Goal: Task Accomplishment & Management: Manage account settings

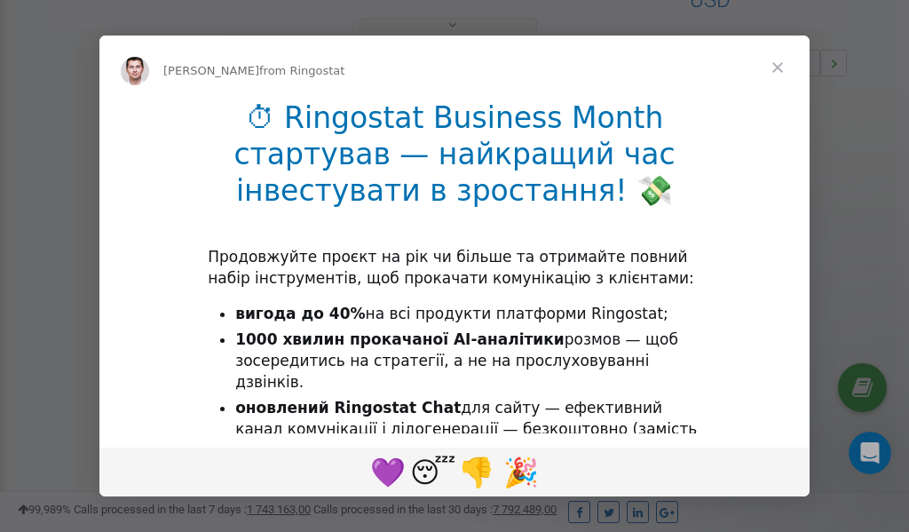
click at [779, 67] on span "Close" at bounding box center [778, 68] width 64 height 64
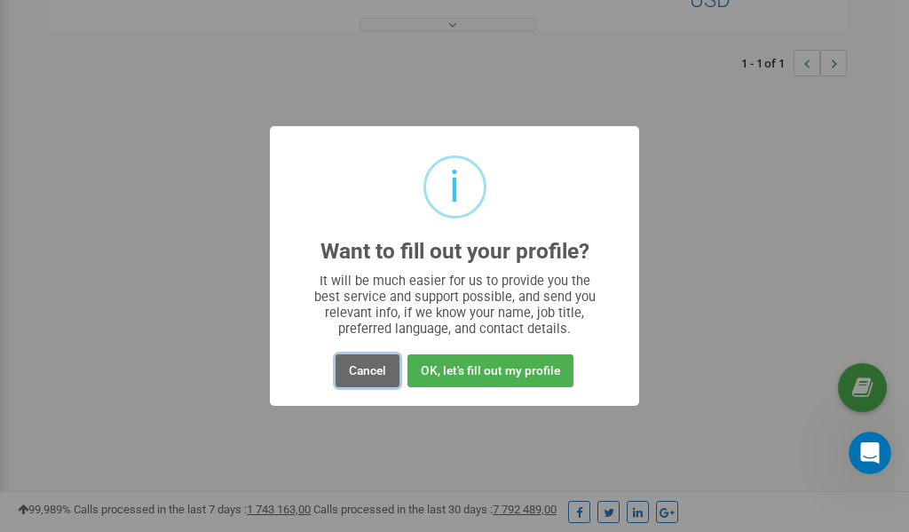
click at [366, 371] on button "Cancel" at bounding box center [368, 370] width 64 height 33
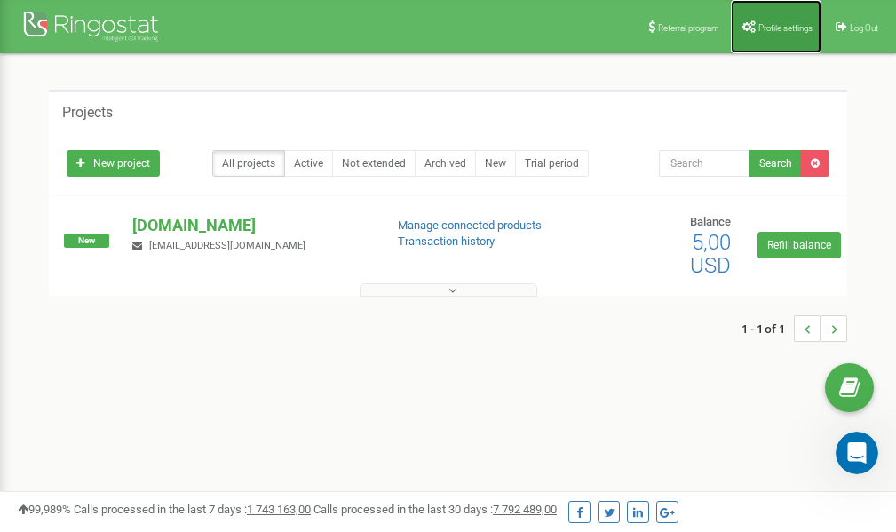
click at [772, 34] on link "Profile settings" at bounding box center [776, 26] width 91 height 53
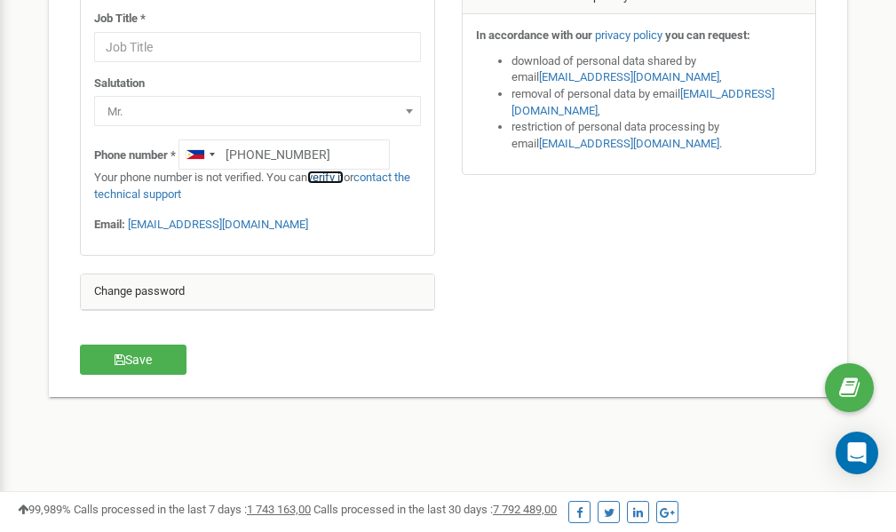
click at [335, 178] on link "verify it" at bounding box center [325, 176] width 36 height 13
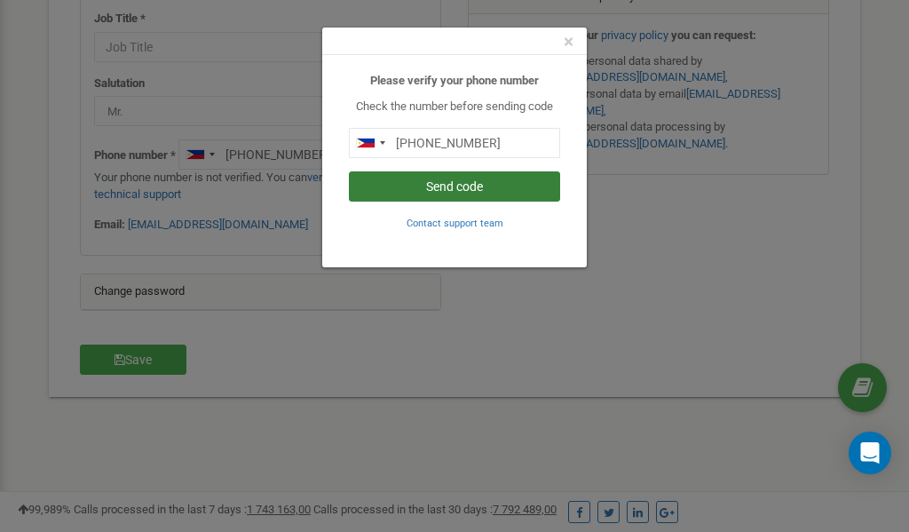
click at [465, 186] on button "Send code" at bounding box center [454, 186] width 211 height 30
